Goal: Information Seeking & Learning: Check status

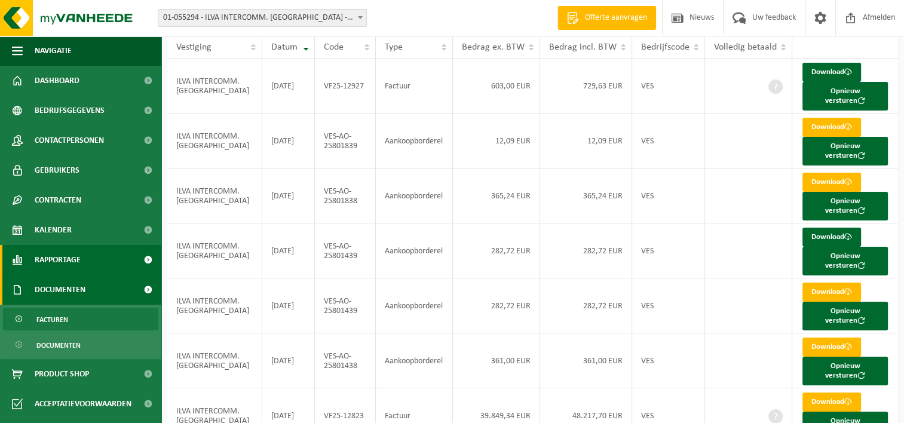
click at [48, 264] on span "Rapportage" at bounding box center [58, 260] width 46 height 30
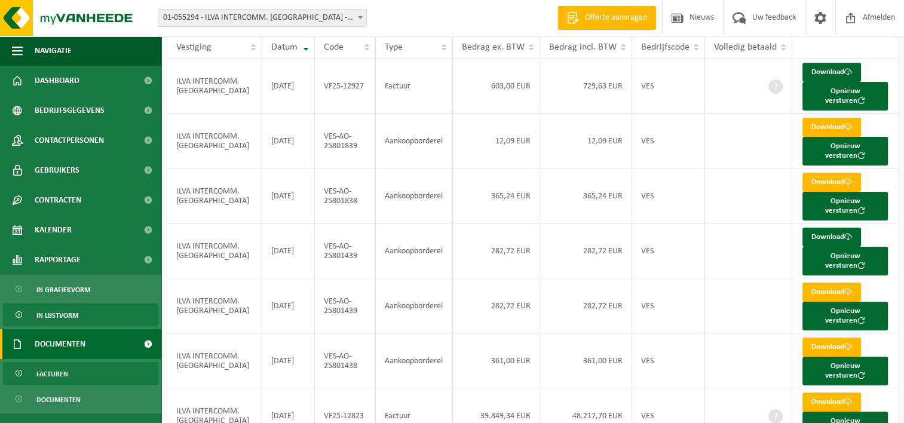
click at [51, 315] on span "In lijstvorm" at bounding box center [57, 315] width 42 height 23
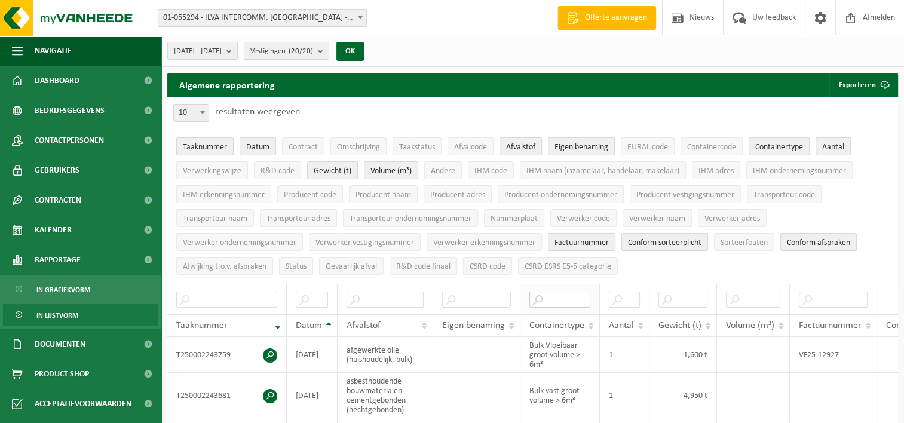
click at [555, 300] on input "text" at bounding box center [559, 299] width 61 height 16
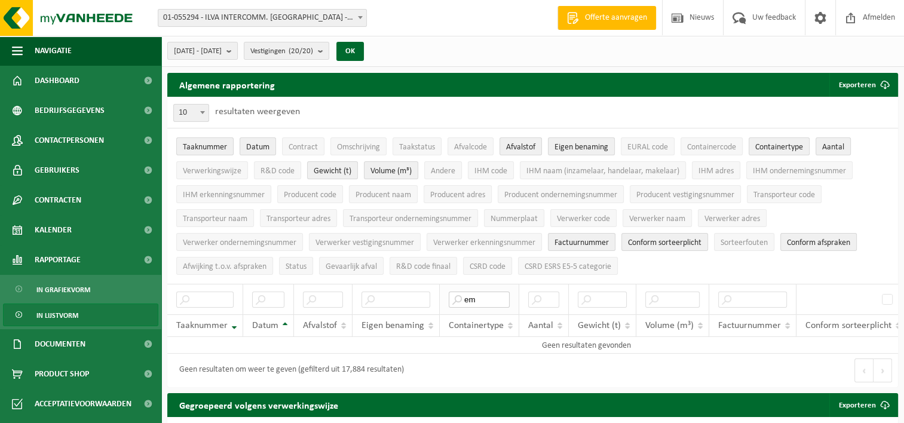
type input "e"
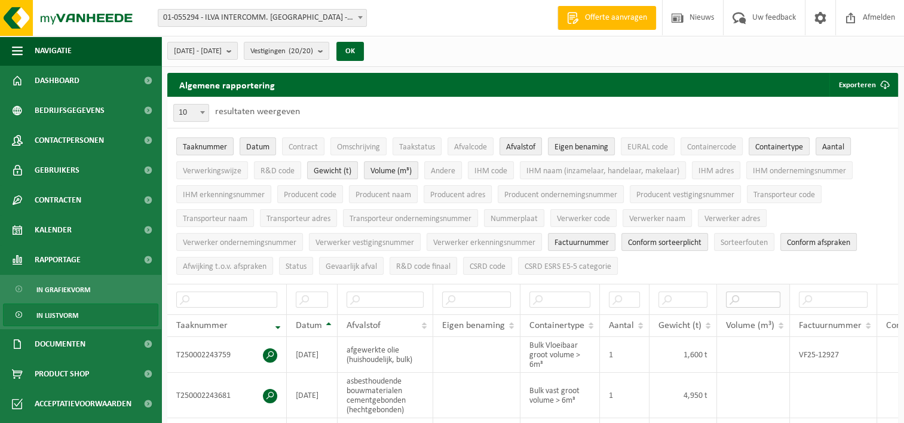
click at [732, 299] on input "text" at bounding box center [753, 299] width 54 height 16
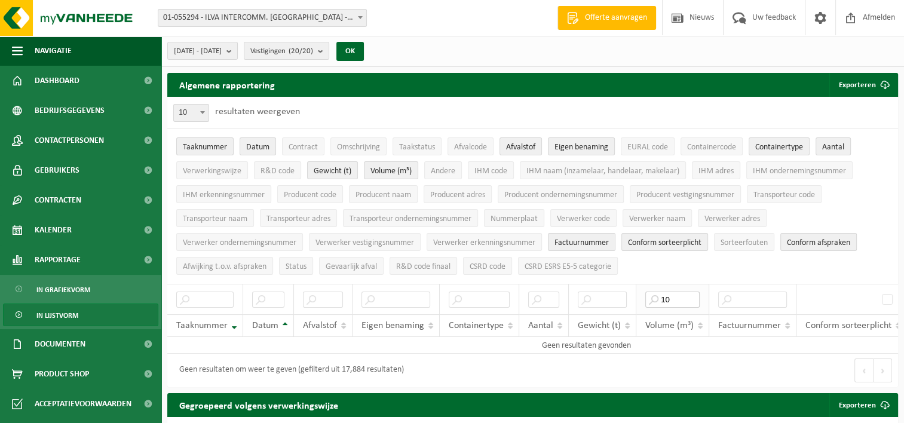
type input "1"
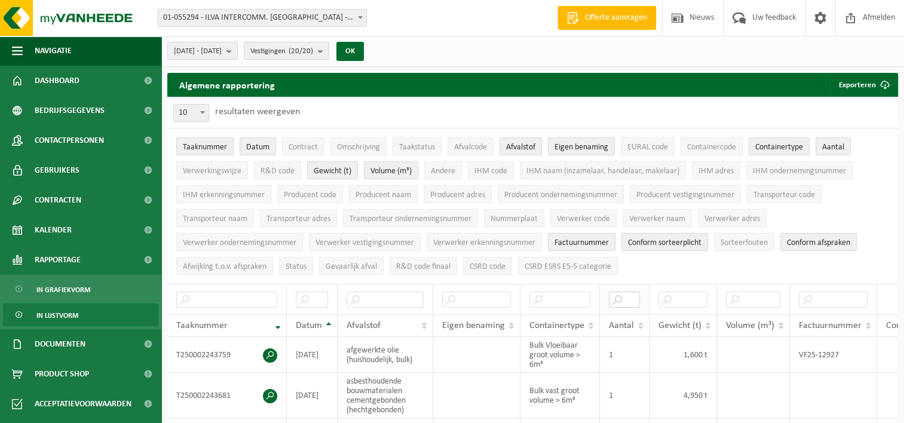
click at [623, 300] on input "text" at bounding box center [624, 299] width 31 height 16
type input "1"
click at [304, 294] on input "text" at bounding box center [312, 299] width 32 height 16
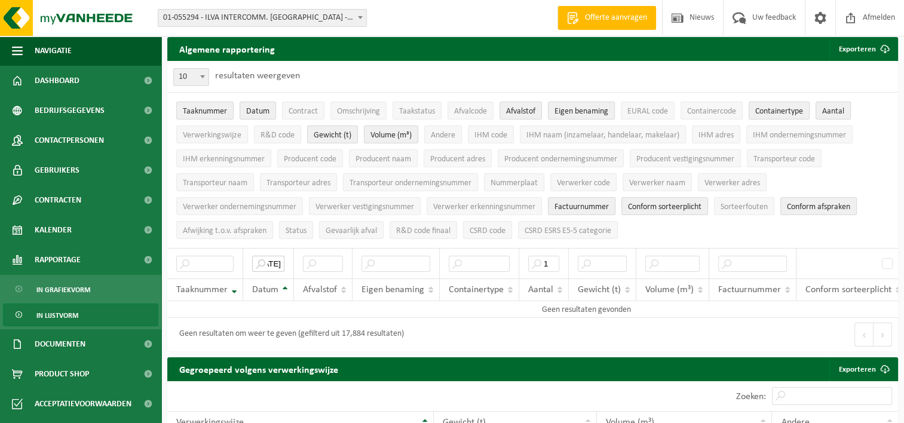
scroll to position [26, 0]
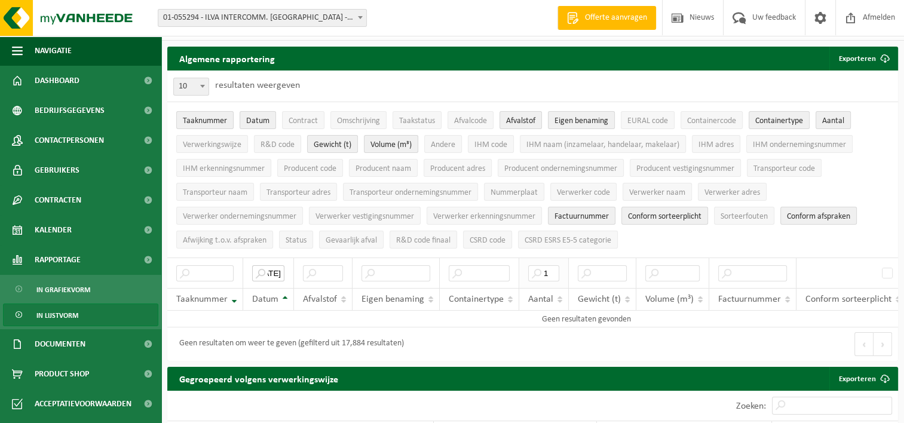
type input "[DATE]"
click at [553, 266] on input "1" at bounding box center [543, 273] width 31 height 16
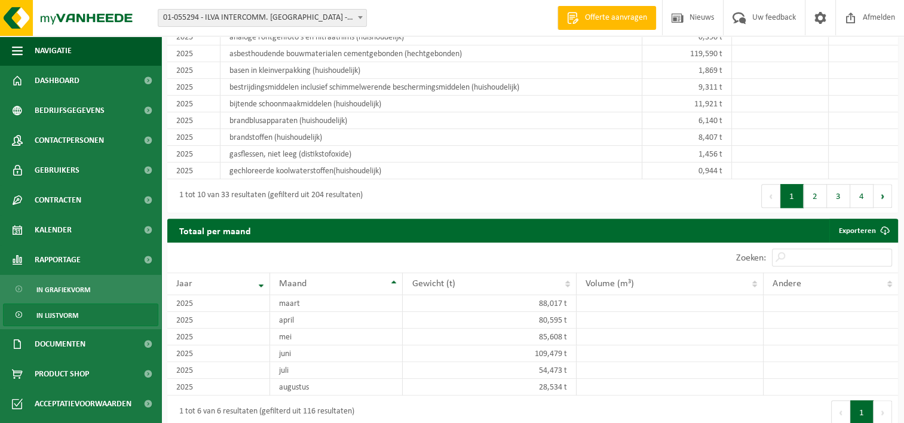
scroll to position [922, 0]
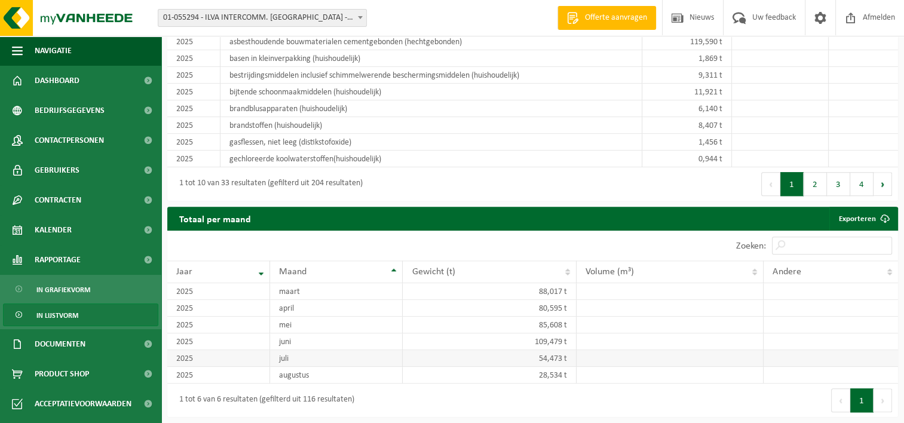
click at [583, 363] on td at bounding box center [669, 358] width 187 height 17
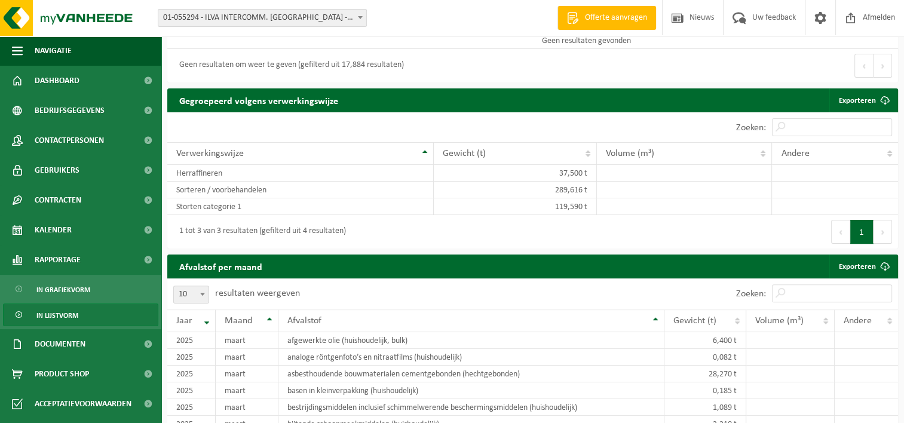
scroll to position [0, 0]
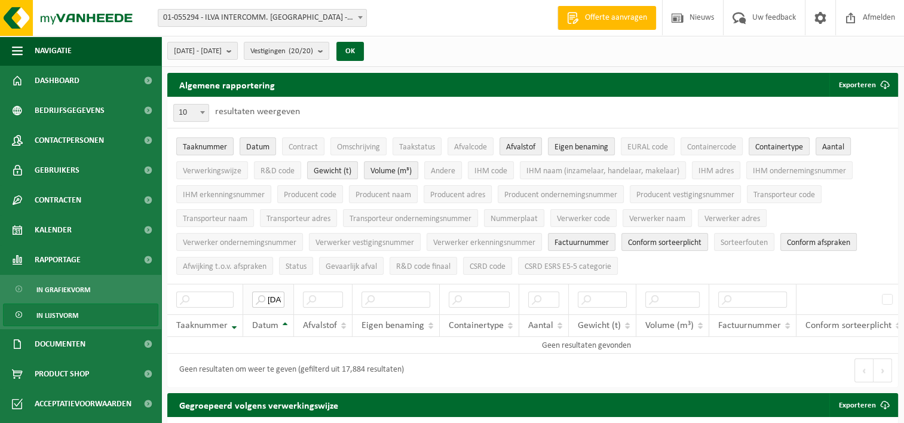
click at [275, 295] on input "[DATE]" at bounding box center [268, 299] width 32 height 16
drag, startPoint x: 248, startPoint y: 294, endPoint x: 279, endPoint y: 294, distance: 31.1
click at [278, 294] on th "[DATE]" at bounding box center [268, 299] width 51 height 30
drag, startPoint x: 281, startPoint y: 294, endPoint x: 251, endPoint y: 297, distance: 30.1
click at [252, 297] on input "[DATE]" at bounding box center [268, 299] width 32 height 16
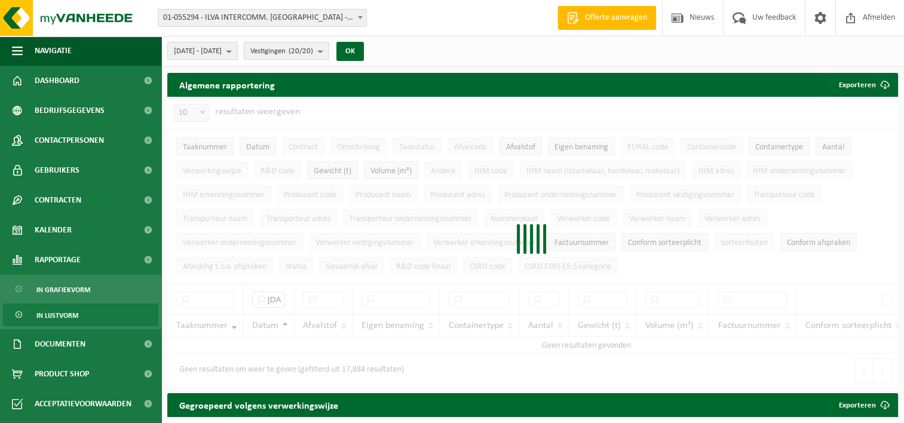
type input "5-07-31"
click at [260, 291] on div at bounding box center [532, 242] width 730 height 290
